Goal: Information Seeking & Learning: Understand process/instructions

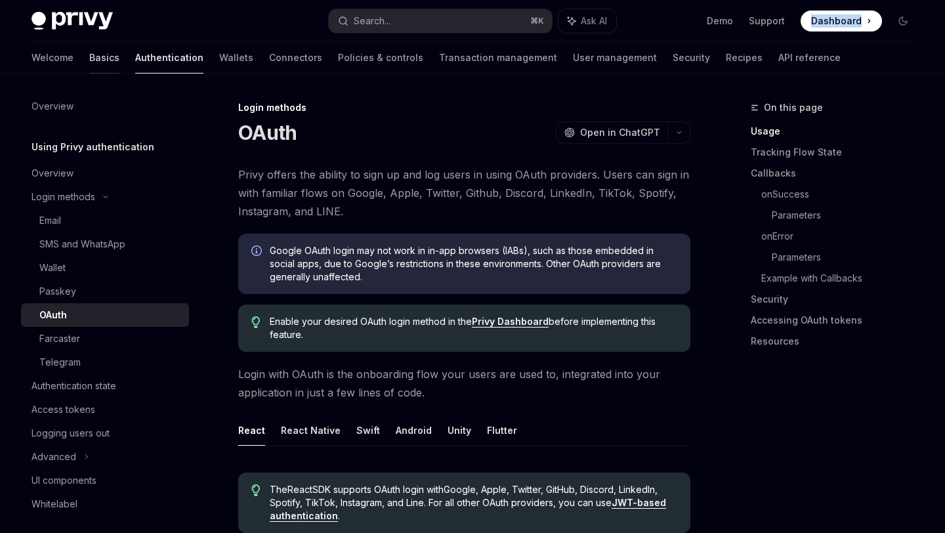
click at [89, 54] on link "Basics" at bounding box center [104, 58] width 30 height 32
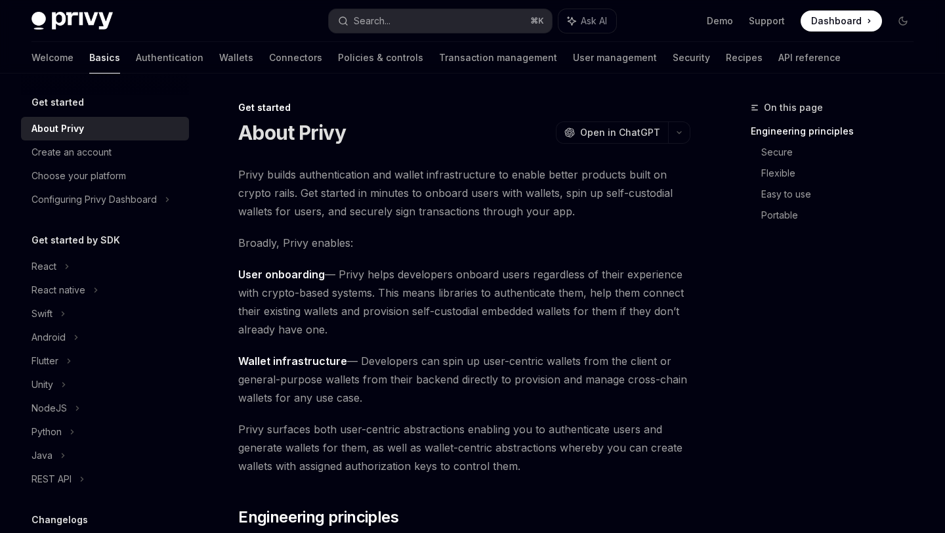
click at [56, 252] on div "Get started by SDK React React native Swift Android Flutter Unity NodeJS Python…" at bounding box center [105, 361] width 168 height 259
click at [60, 264] on div "React" at bounding box center [105, 267] width 168 height 24
type textarea "*"
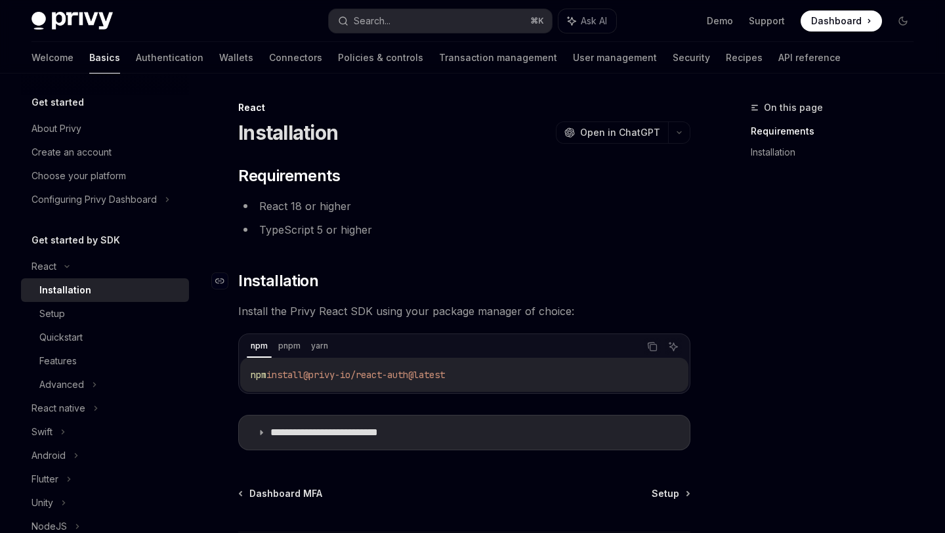
scroll to position [112, 0]
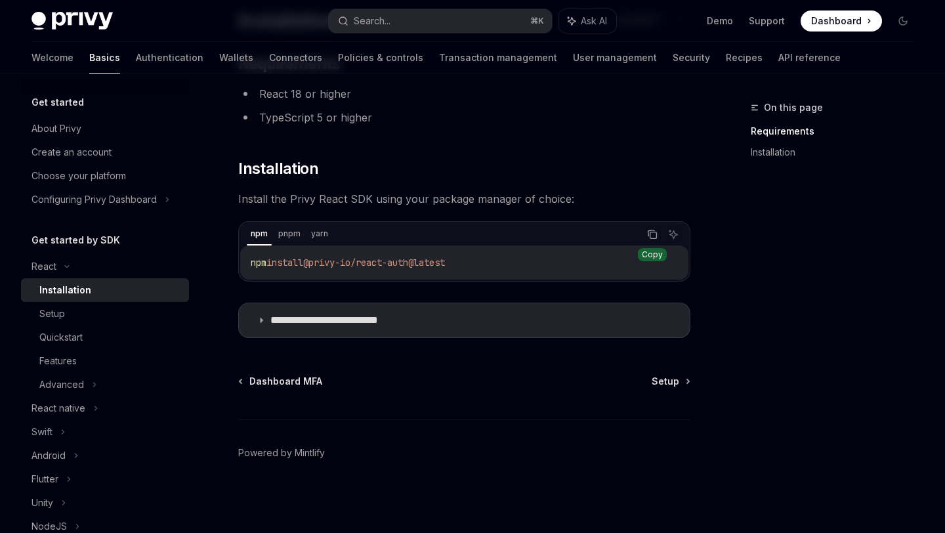
click at [655, 236] on icon "Copy the contents from the code block" at bounding box center [652, 234] width 11 height 11
click at [268, 321] on summary "**********" at bounding box center [464, 320] width 451 height 34
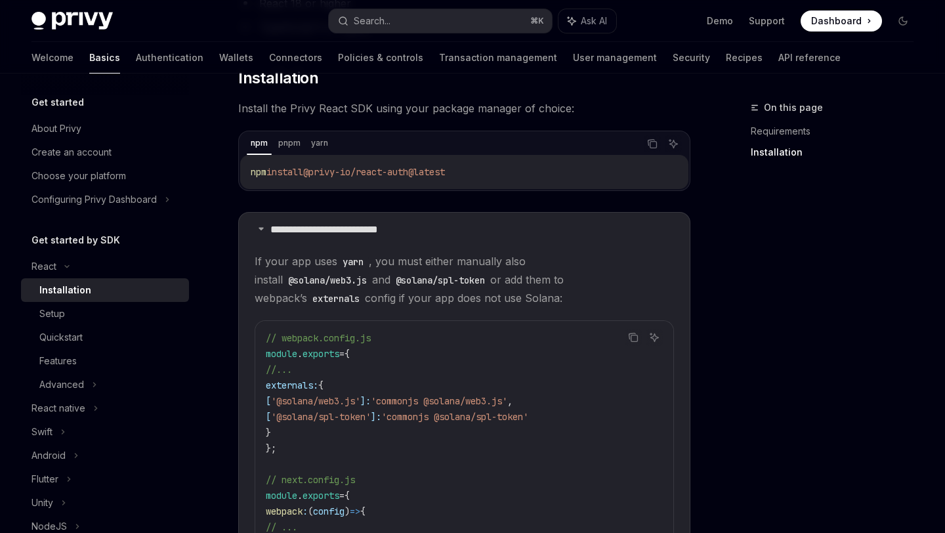
scroll to position [207, 0]
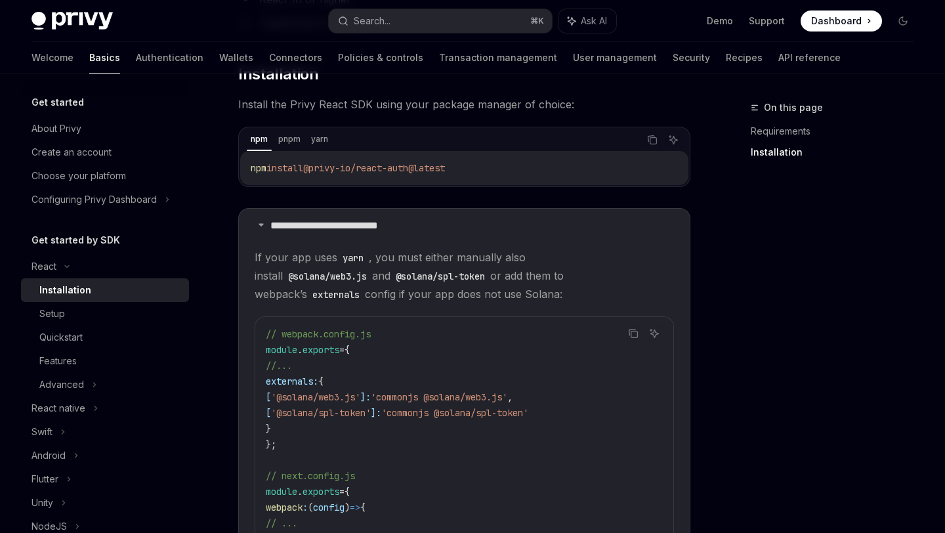
click at [777, 48] on div "Welcome Basics Authentication Wallets Connectors Policies & controls Transactio…" at bounding box center [472, 58] width 945 height 32
click at [803, 58] on div "Welcome Basics Authentication Wallets Connectors Policies & controls Transactio…" at bounding box center [472, 58] width 945 height 32
click at [803, 53] on div "Welcome Basics Authentication Wallets Connectors Policies & controls Transactio…" at bounding box center [472, 58] width 945 height 32
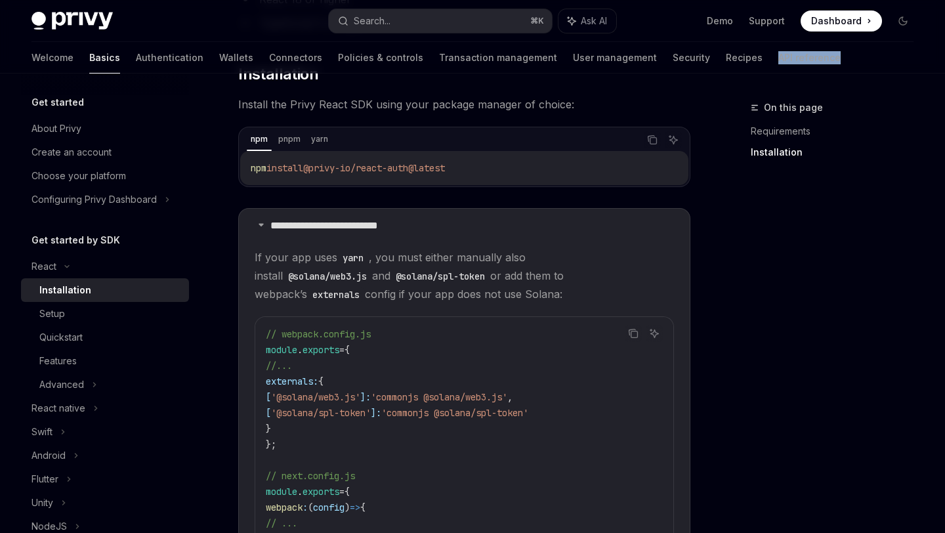
click at [803, 53] on div "Welcome Basics Authentication Wallets Connectors Policies & controls Transactio…" at bounding box center [472, 58] width 945 height 32
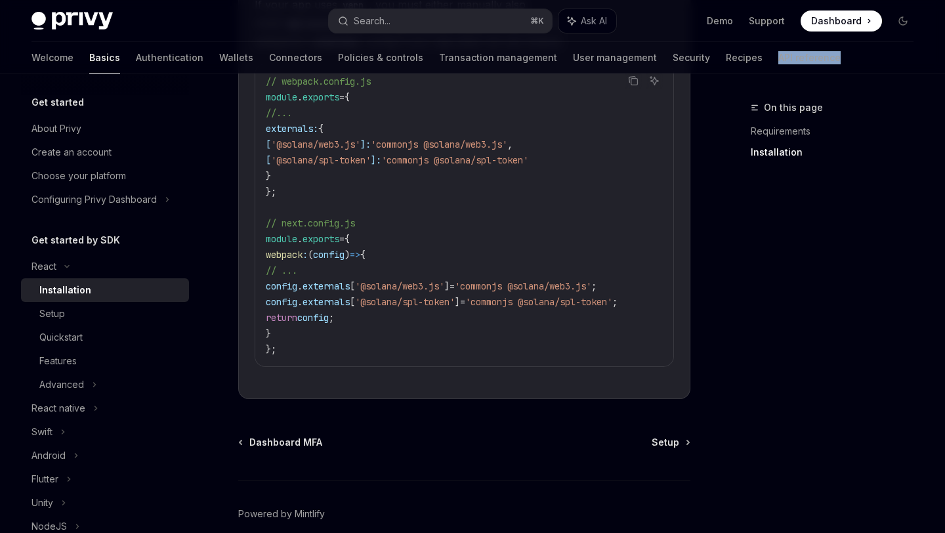
scroll to position [526, 0]
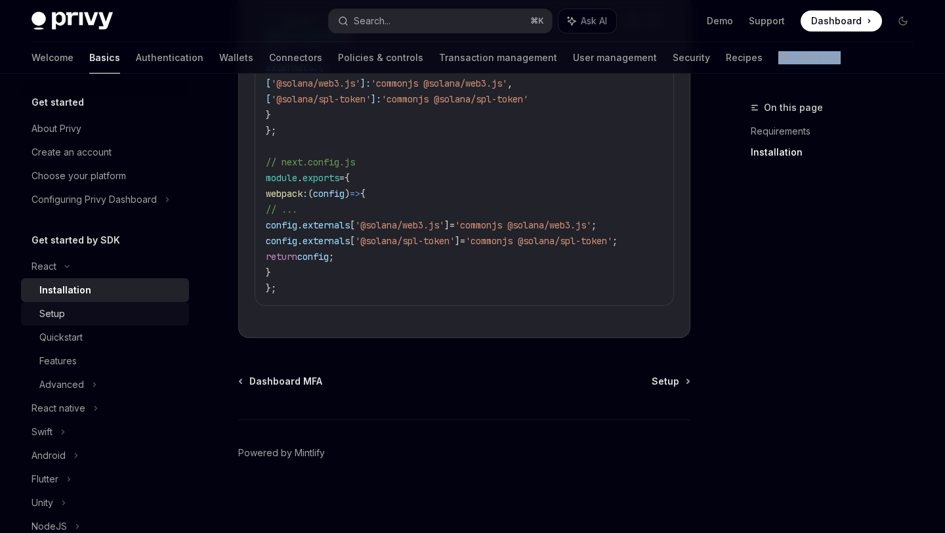
click at [72, 310] on div "Setup" at bounding box center [110, 314] width 142 height 16
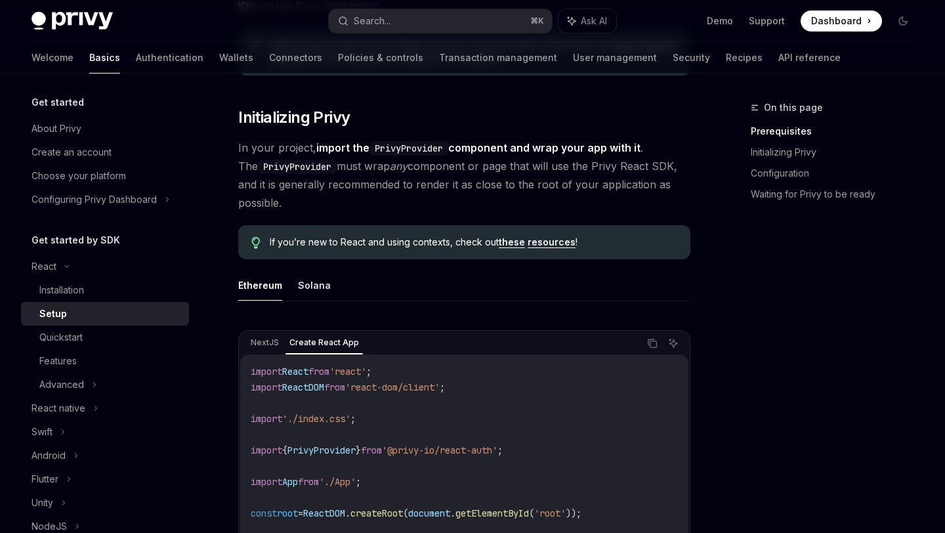
scroll to position [218, 0]
click at [553, 245] on link "resources" at bounding box center [552, 243] width 48 height 12
click at [507, 242] on link "these" at bounding box center [512, 243] width 26 height 12
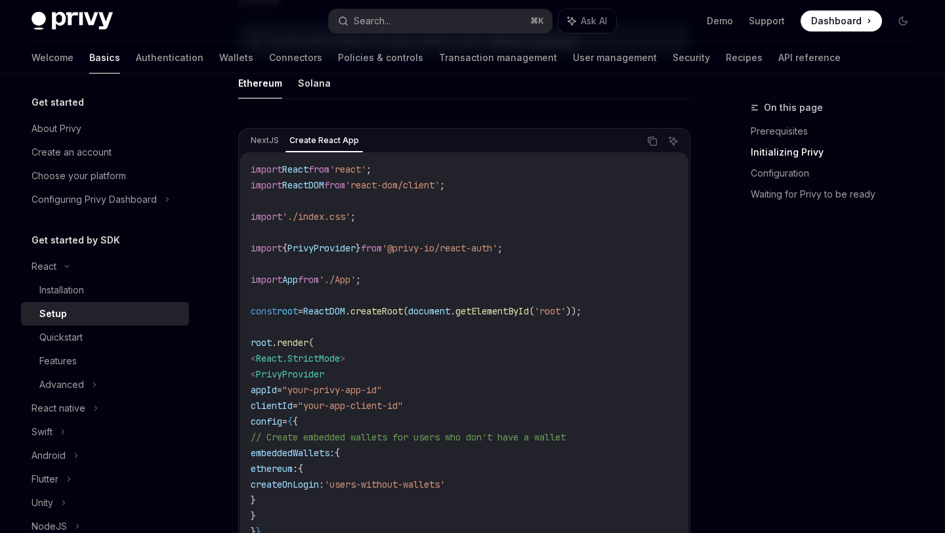
scroll to position [395, 0]
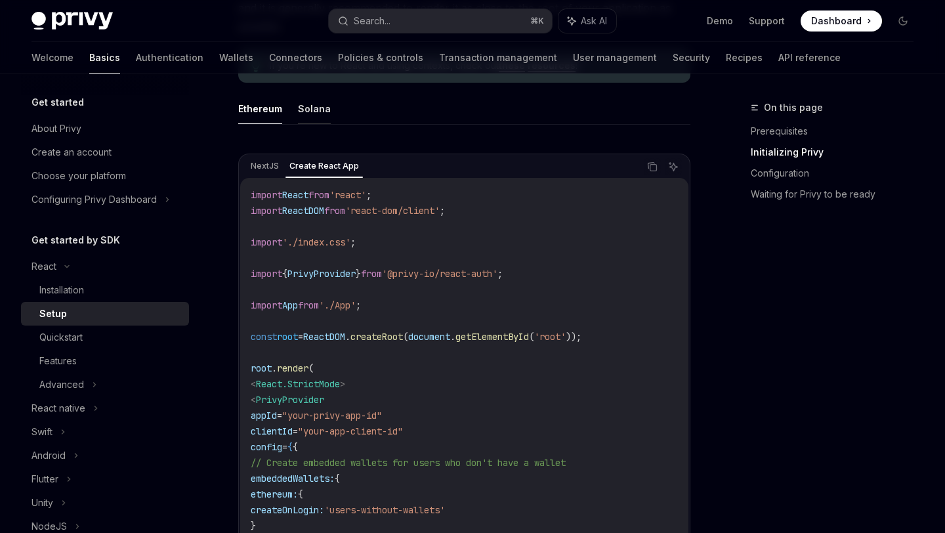
click at [312, 109] on button "Solana" at bounding box center [314, 108] width 33 height 31
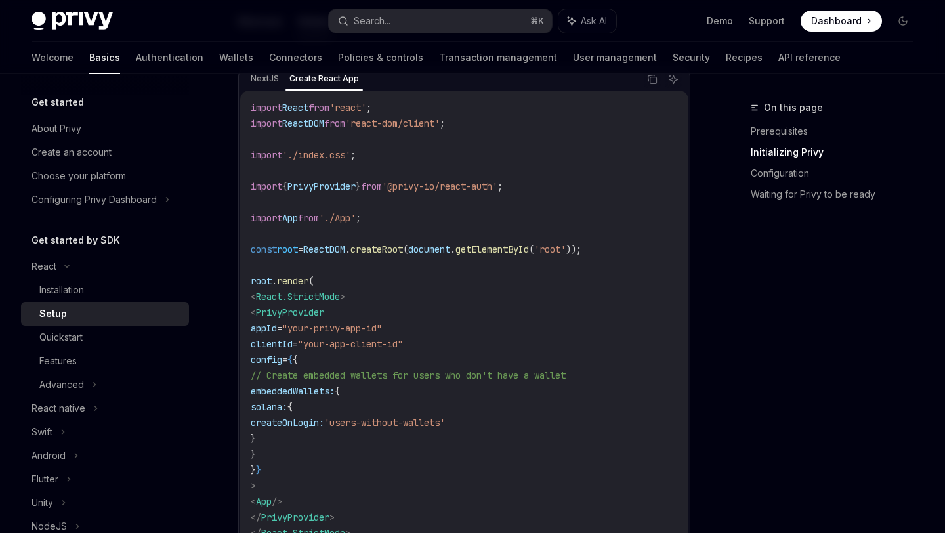
scroll to position [514, 0]
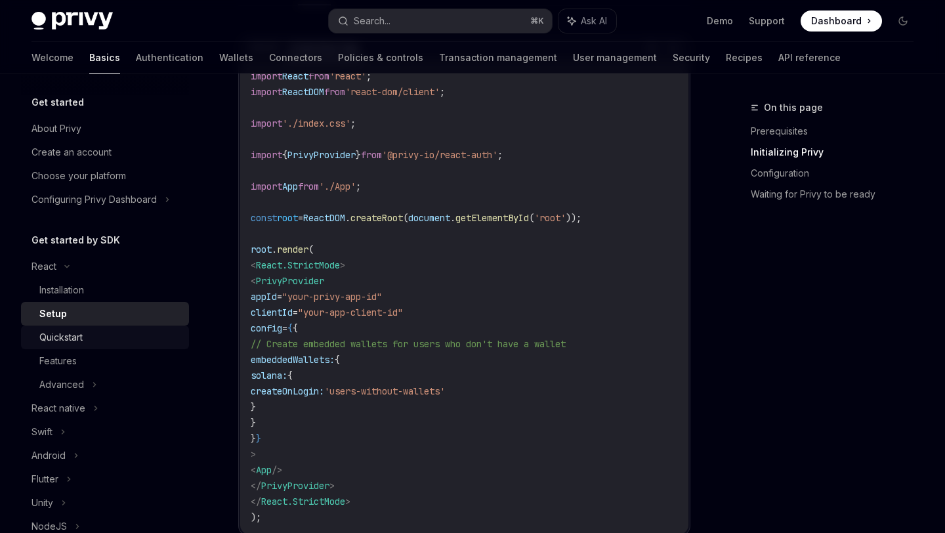
click at [117, 331] on div "Quickstart" at bounding box center [110, 338] width 142 height 16
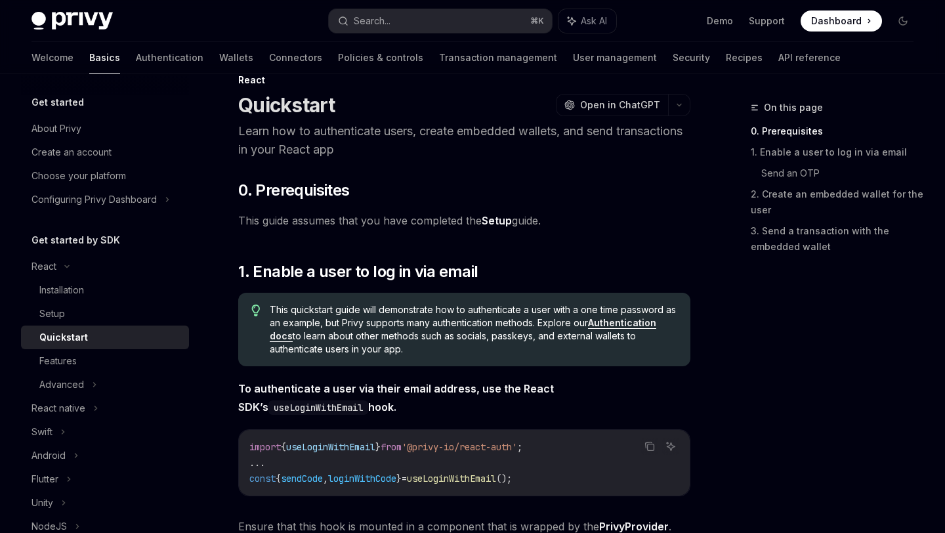
scroll to position [30, 0]
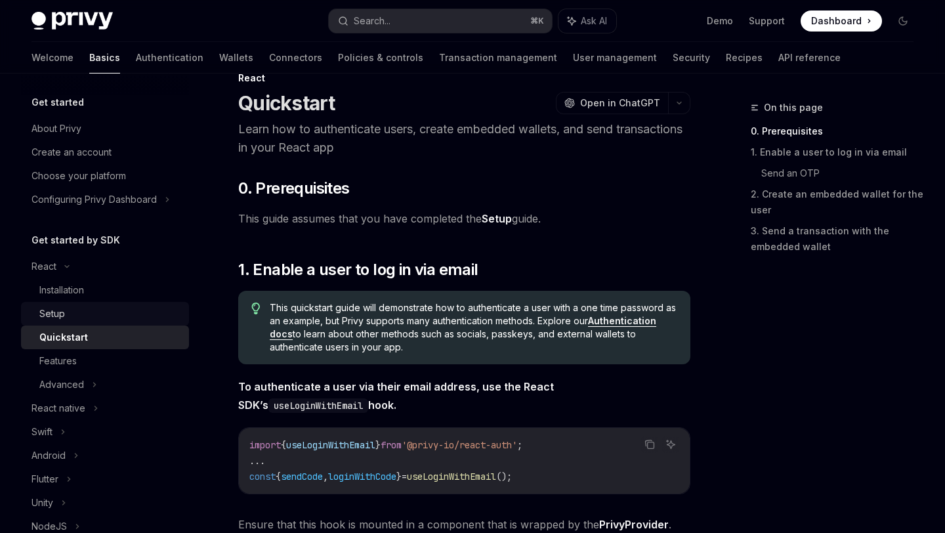
click at [130, 310] on div "Setup" at bounding box center [110, 314] width 142 height 16
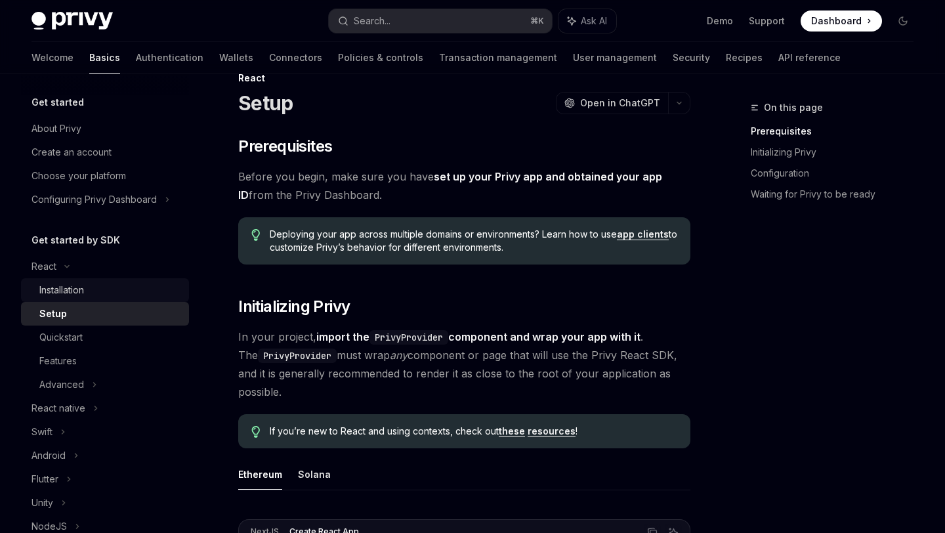
click at [135, 286] on div "Installation" at bounding box center [110, 290] width 142 height 16
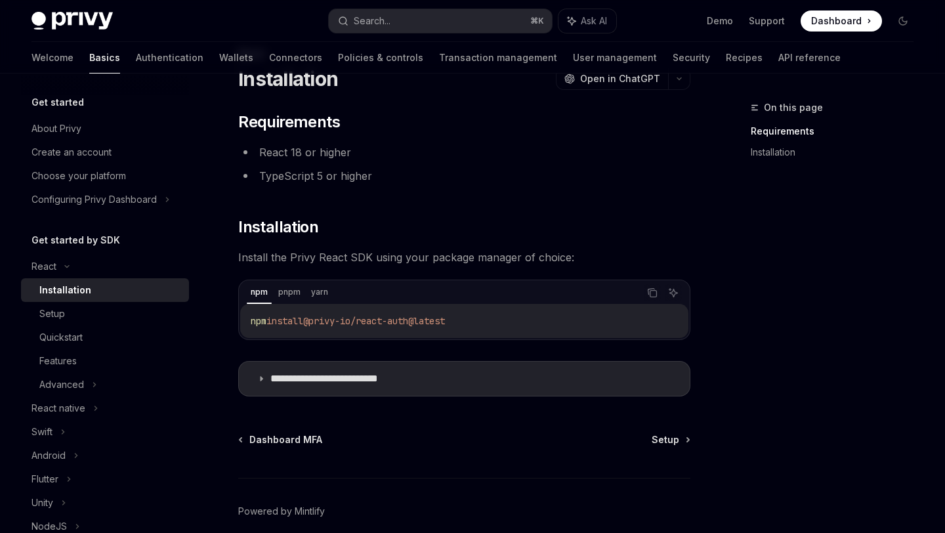
scroll to position [112, 0]
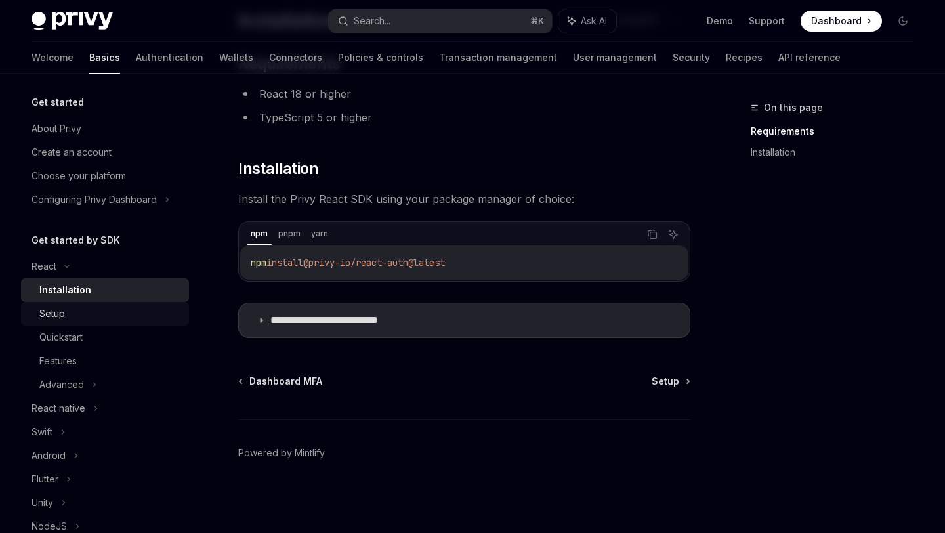
click at [81, 316] on div "Setup" at bounding box center [110, 314] width 142 height 16
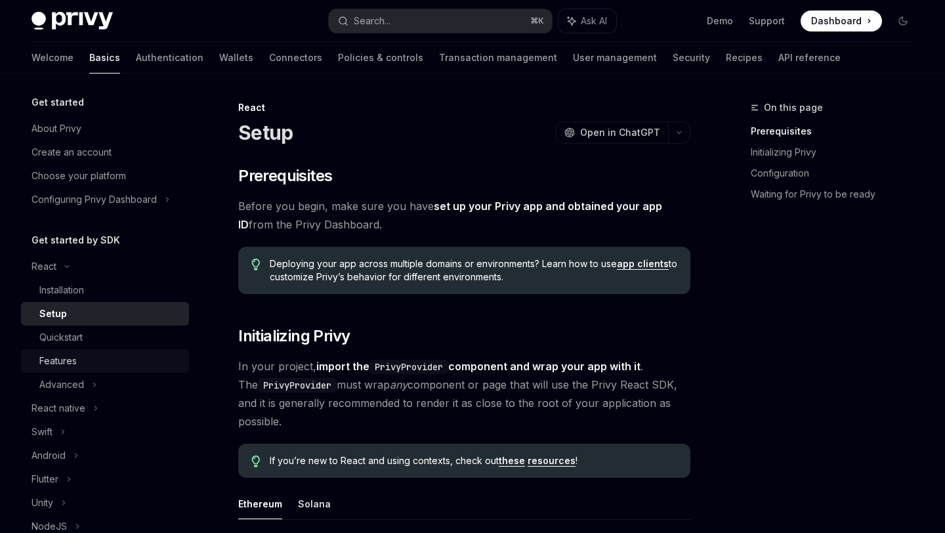
type textarea "*"
